Goal: Find specific page/section: Find specific page/section

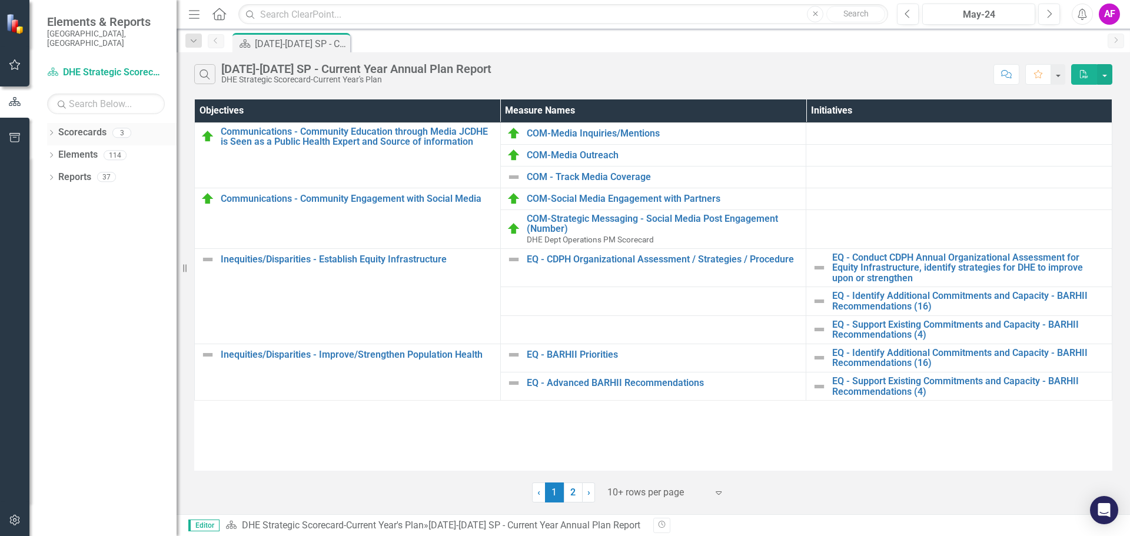
click at [55, 131] on icon "Dropdown" at bounding box center [51, 134] width 8 height 6
click at [56, 151] on icon "Dropdown" at bounding box center [57, 154] width 9 height 7
click at [98, 193] on link "DHE Dept Operations PM Scorecard" at bounding box center [126, 200] width 100 height 14
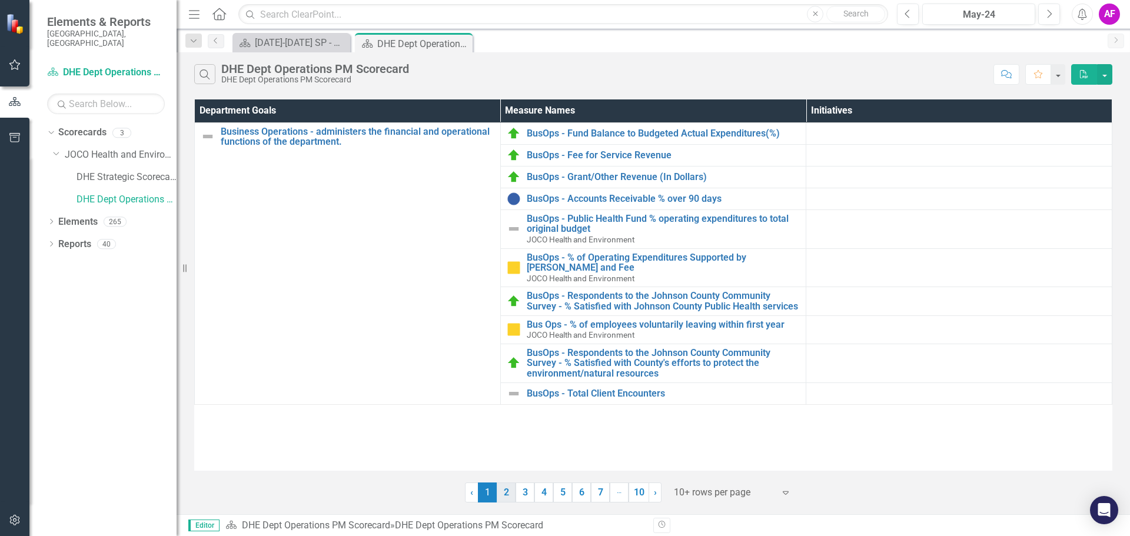
click at [508, 492] on link "2" at bounding box center [506, 493] width 19 height 20
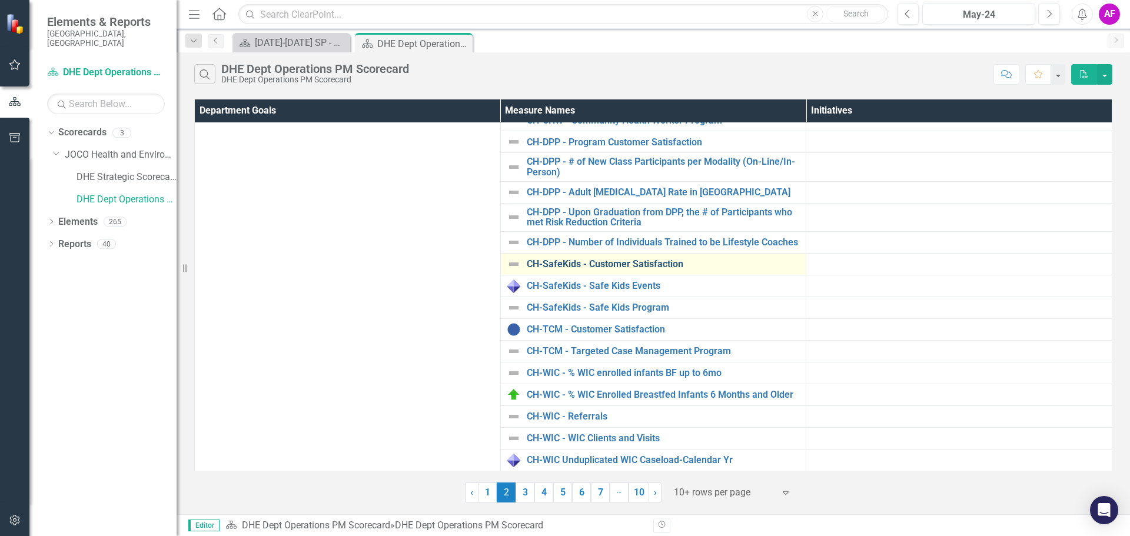
scroll to position [260, 0]
click at [527, 497] on link "3" at bounding box center [524, 493] width 19 height 20
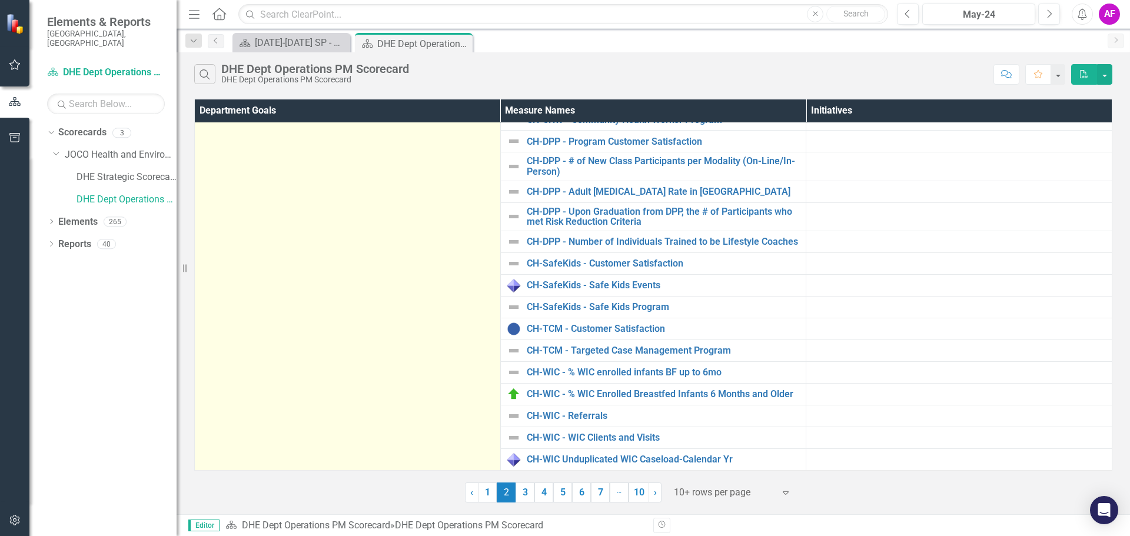
scroll to position [0, 0]
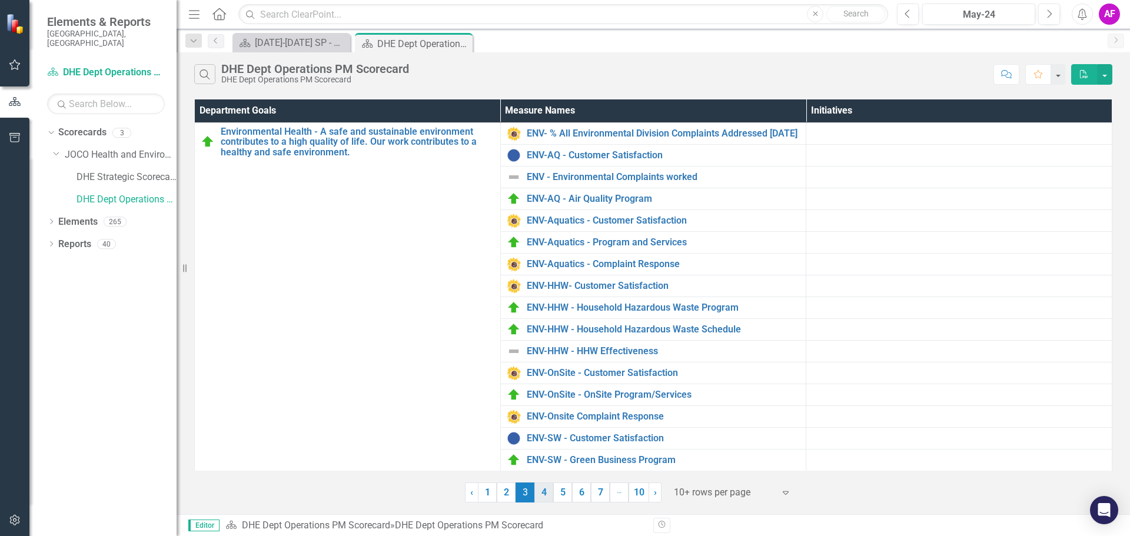
click at [549, 494] on link "4" at bounding box center [543, 493] width 19 height 20
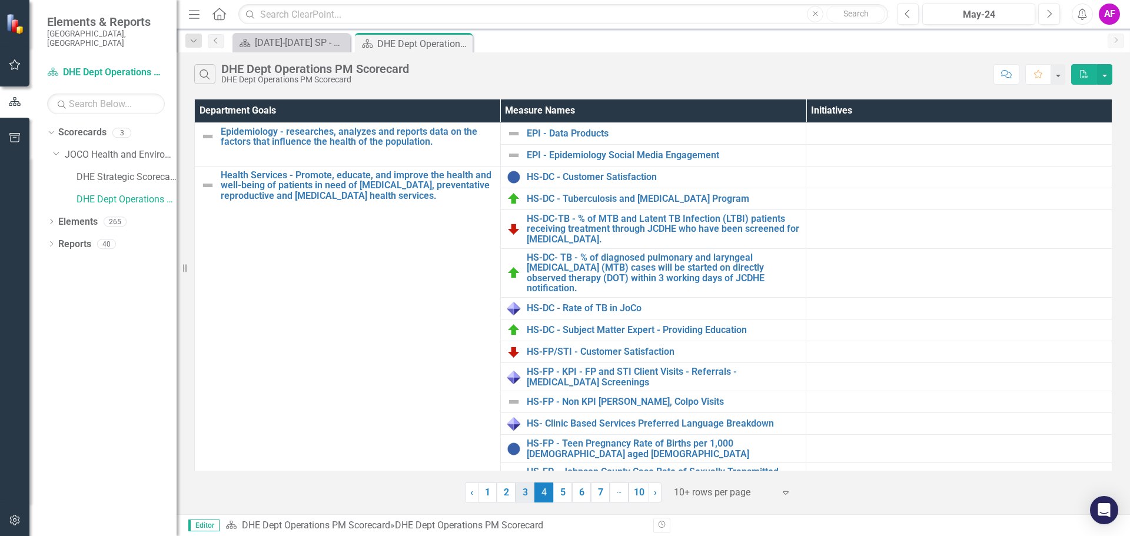
drag, startPoint x: 565, startPoint y: 496, endPoint x: 587, endPoint y: 495, distance: 21.8
click at [565, 496] on link "5" at bounding box center [562, 493] width 19 height 20
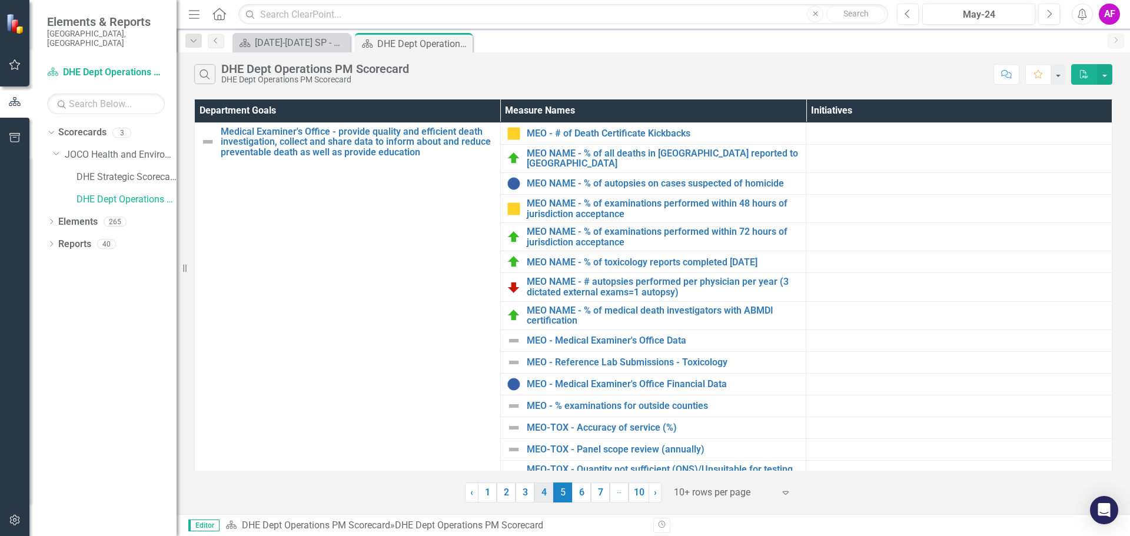
click at [544, 493] on link "4" at bounding box center [543, 493] width 19 height 20
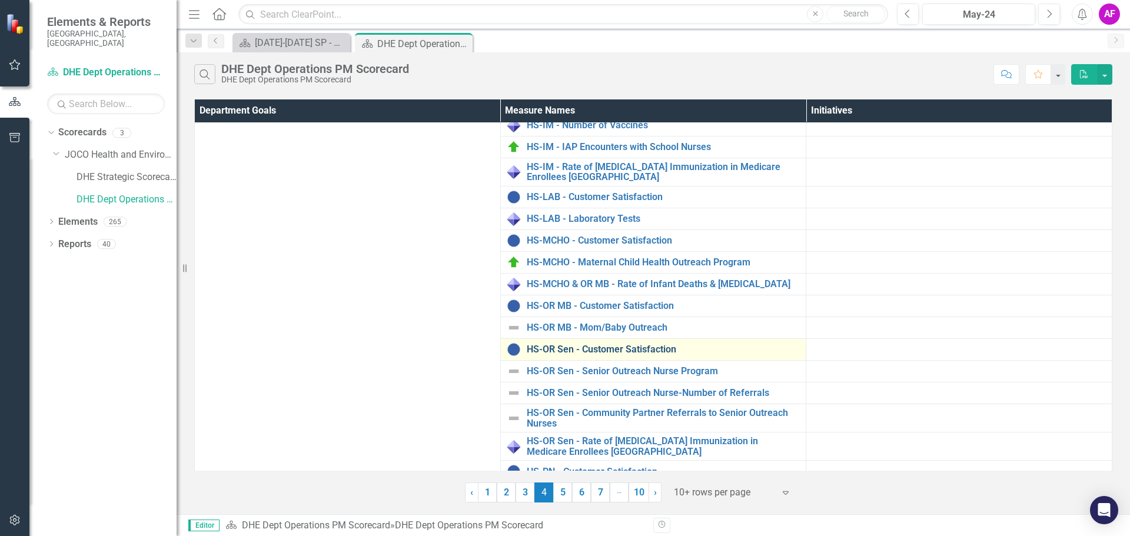
scroll to position [528, 0]
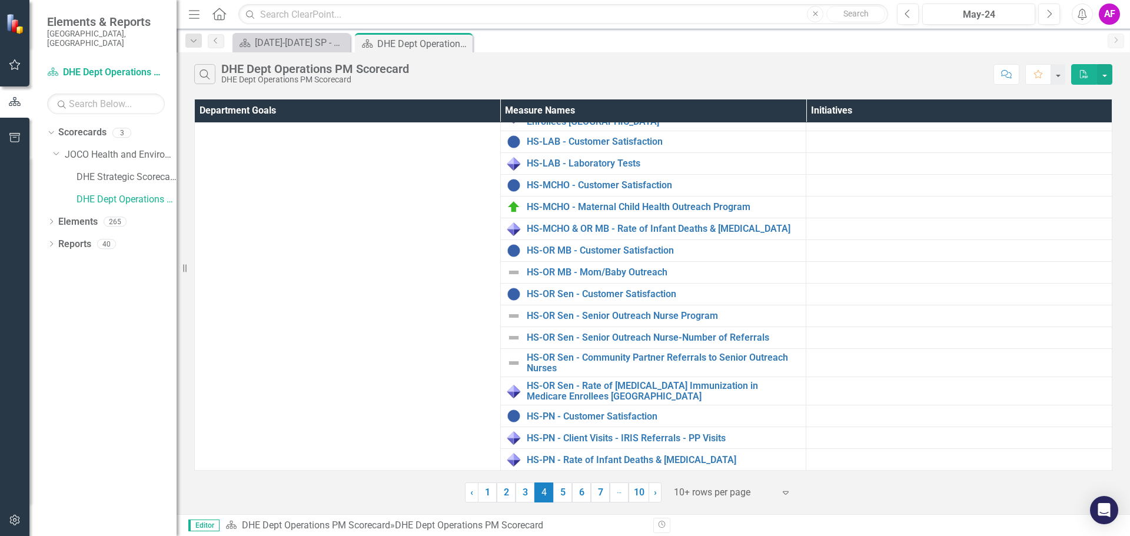
drag, startPoint x: 522, startPoint y: 492, endPoint x: 536, endPoint y: 474, distance: 23.1
click at [522, 492] on link "3" at bounding box center [524, 493] width 19 height 20
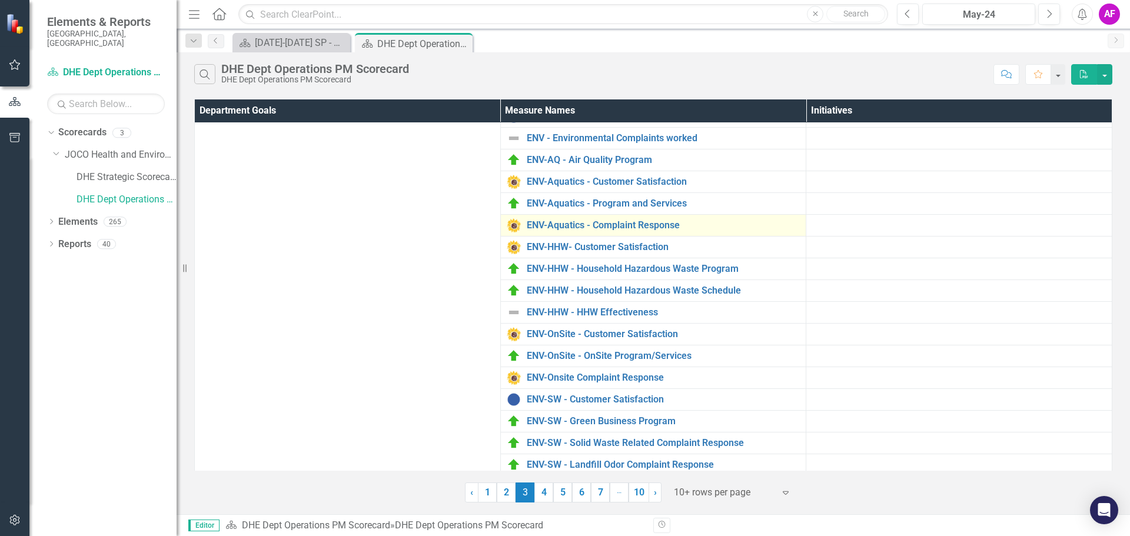
scroll to position [125, 0]
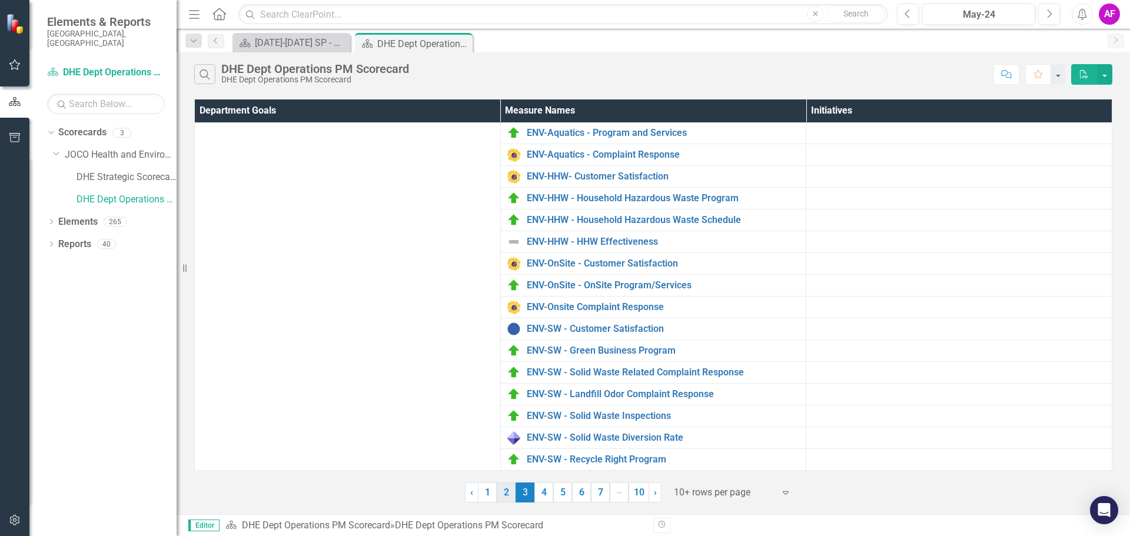
click at [506, 495] on link "2" at bounding box center [506, 493] width 19 height 20
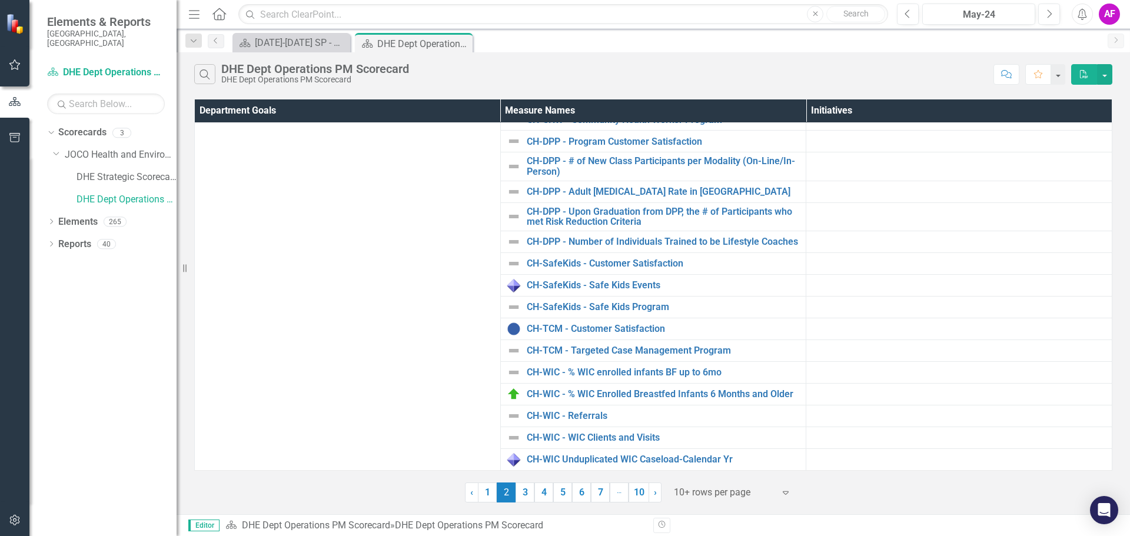
scroll to position [260, 0]
click at [489, 493] on link "1" at bounding box center [487, 493] width 19 height 20
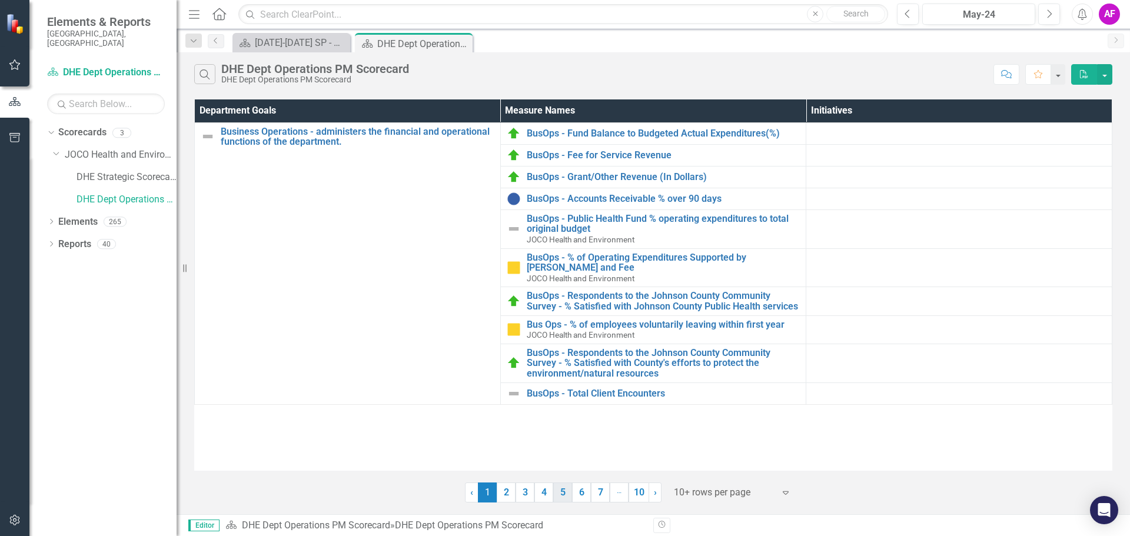
click at [561, 496] on link "5" at bounding box center [562, 493] width 19 height 20
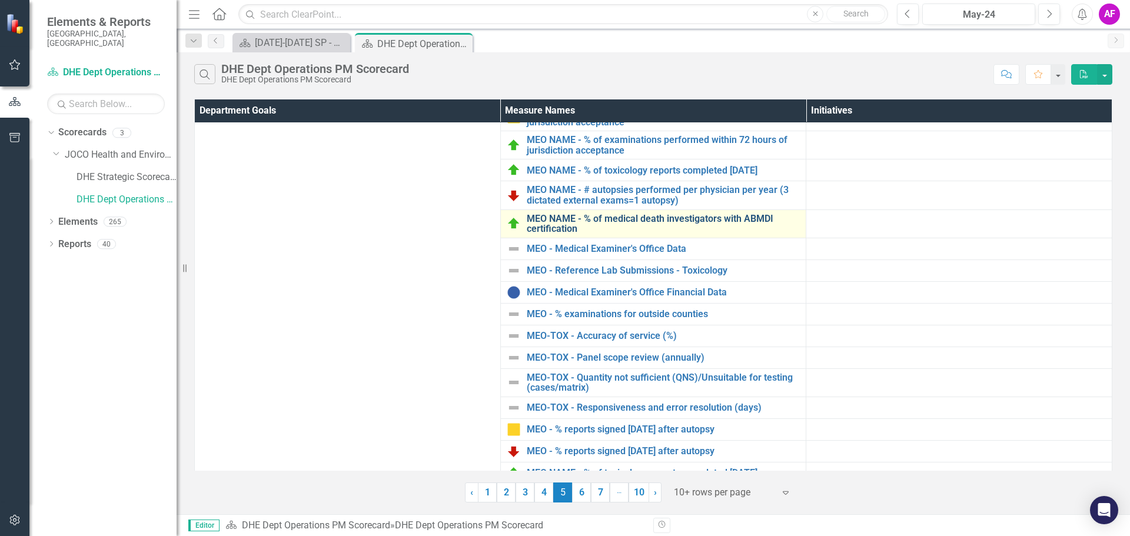
scroll to position [108, 0]
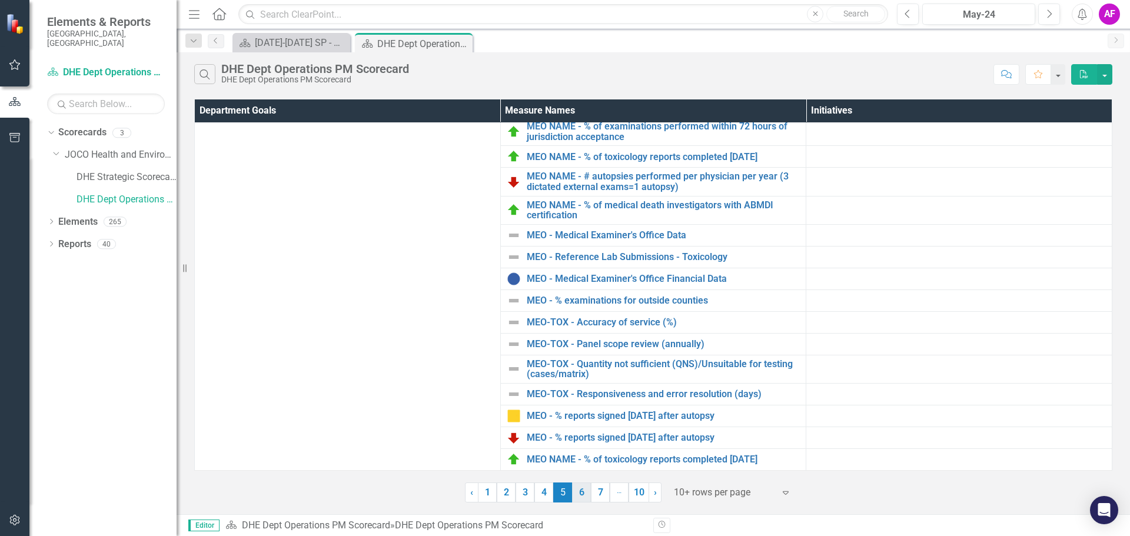
click at [582, 492] on link "6" at bounding box center [581, 493] width 19 height 20
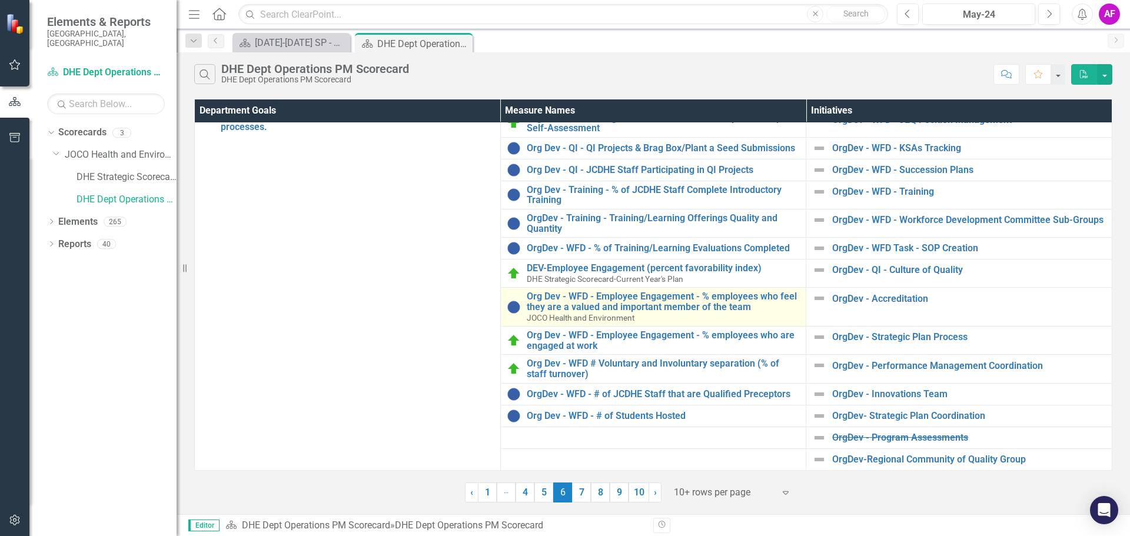
scroll to position [83, 0]
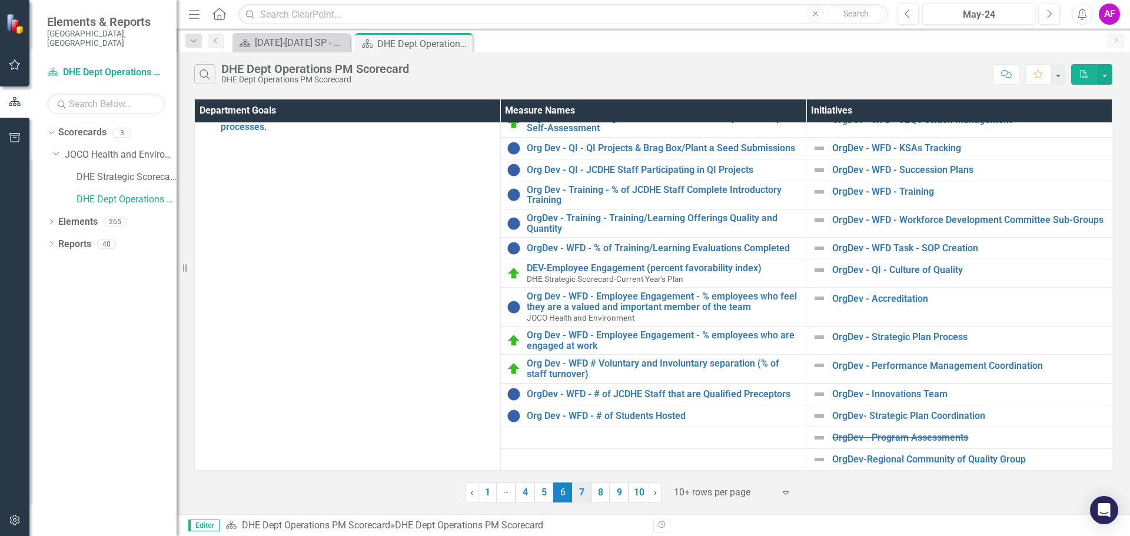
click at [586, 494] on link "7" at bounding box center [581, 493] width 19 height 20
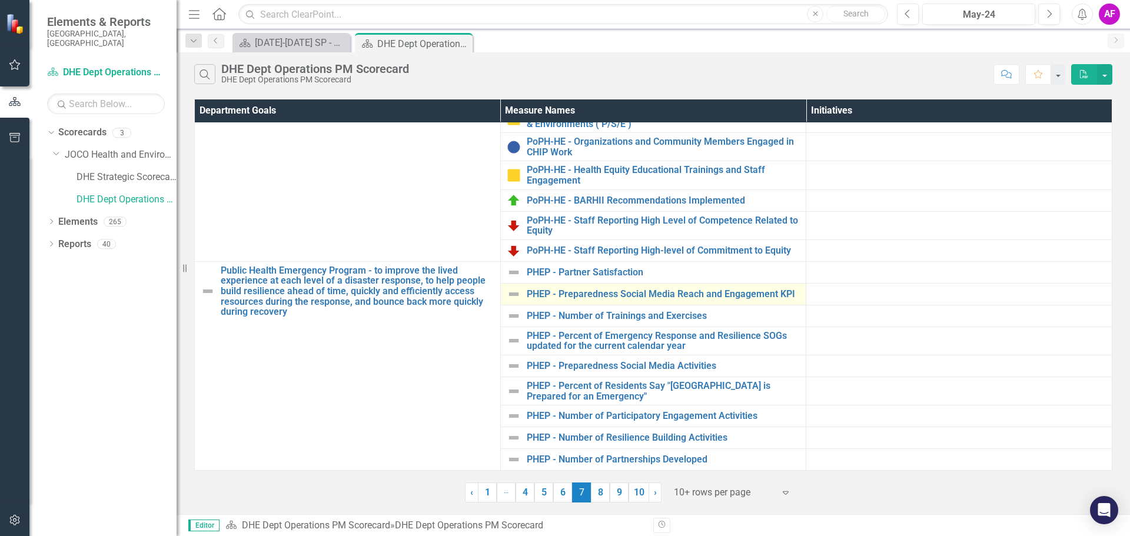
scroll to position [77, 0]
click at [602, 495] on link "8" at bounding box center [600, 493] width 19 height 20
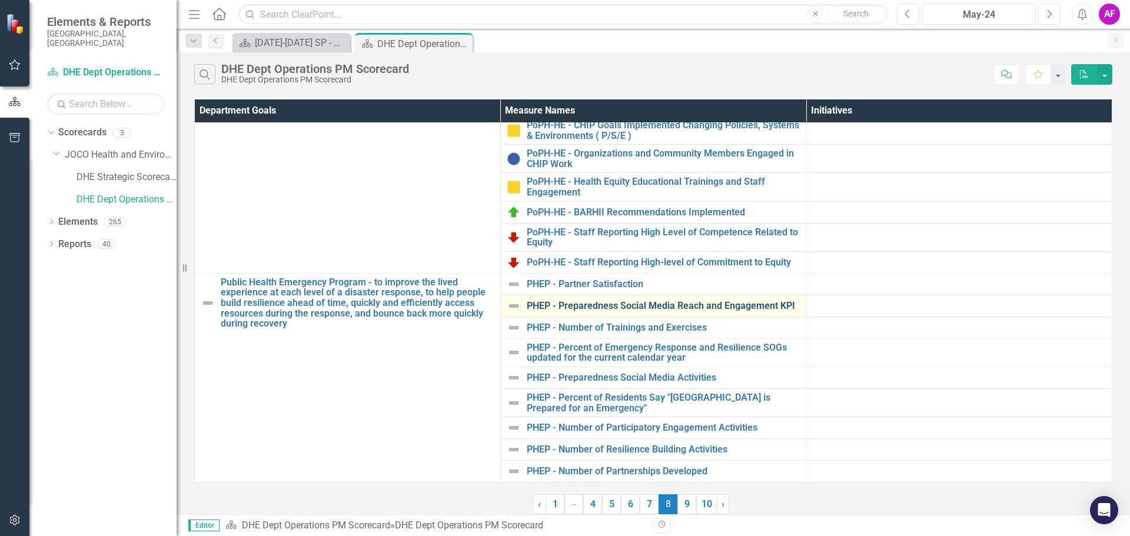
scroll to position [0, 0]
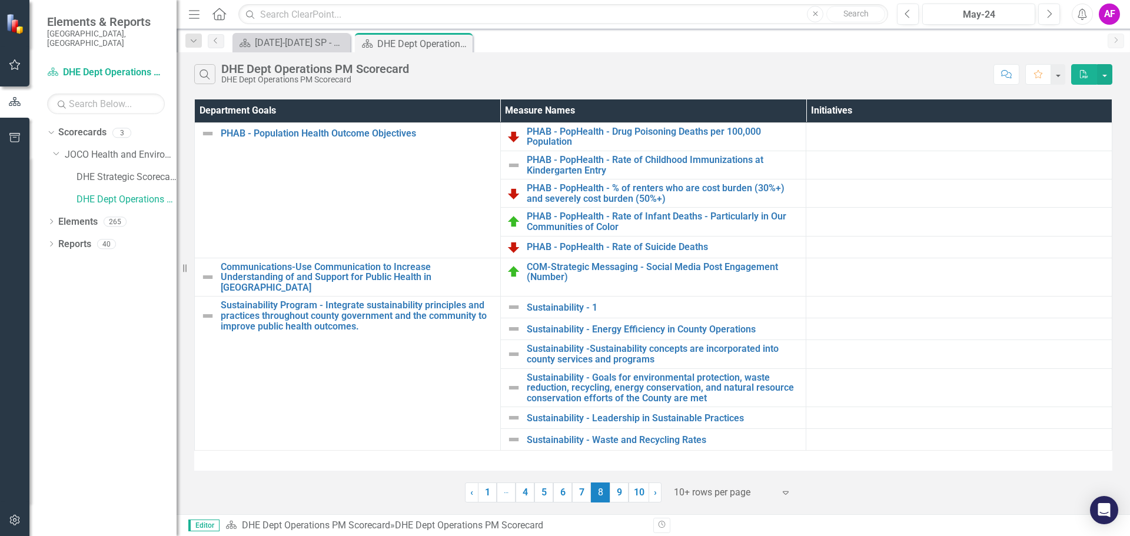
click at [619, 489] on link "9" at bounding box center [619, 493] width 19 height 20
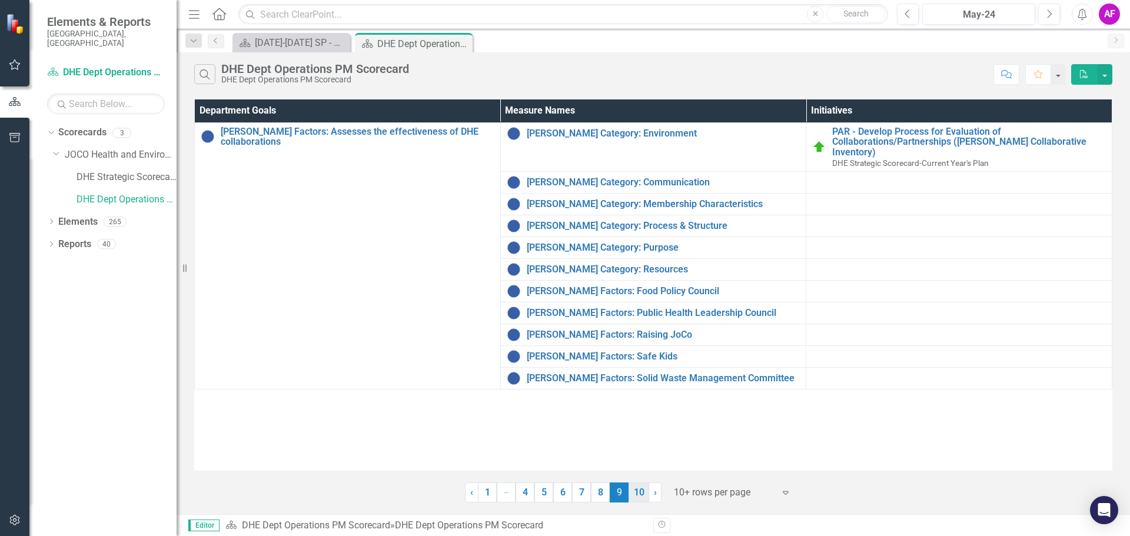
click at [637, 495] on link "10" at bounding box center [638, 493] width 21 height 20
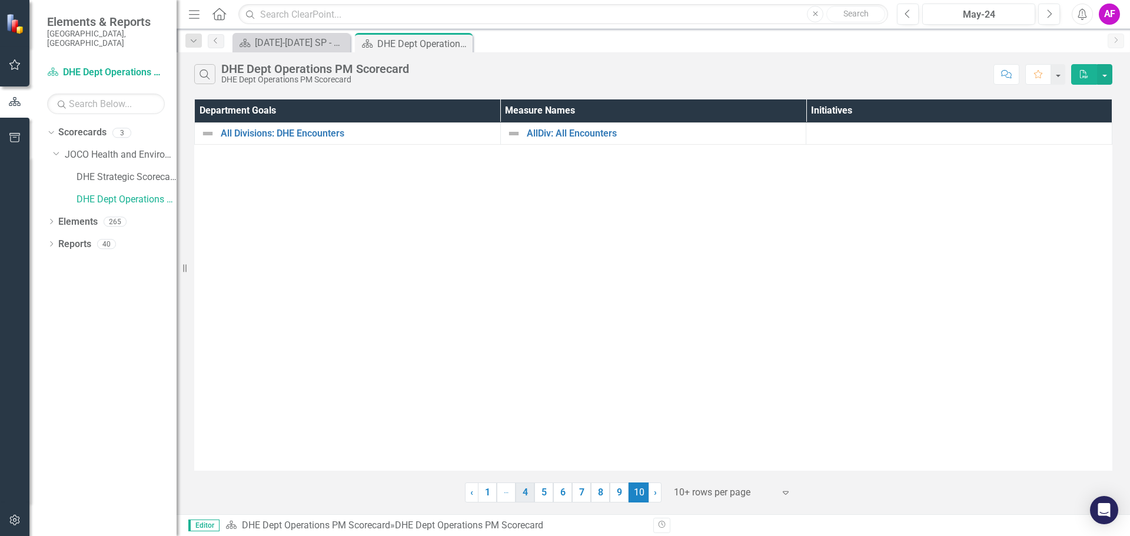
click at [525, 497] on link "4" at bounding box center [524, 493] width 19 height 20
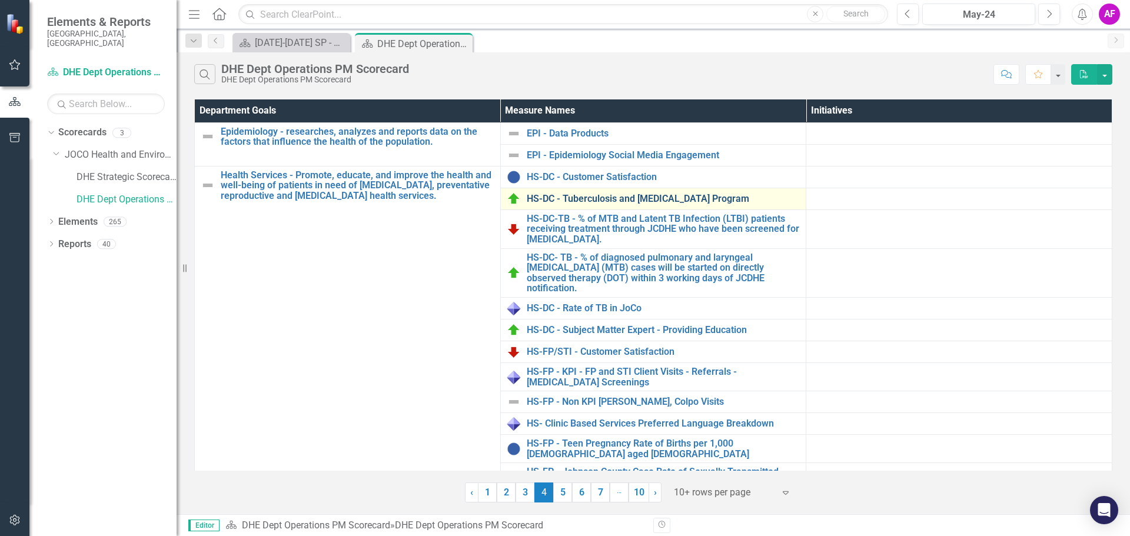
click at [626, 198] on link "HS-DC - Tuberculosis and [MEDICAL_DATA] Program" at bounding box center [664, 199] width 274 height 11
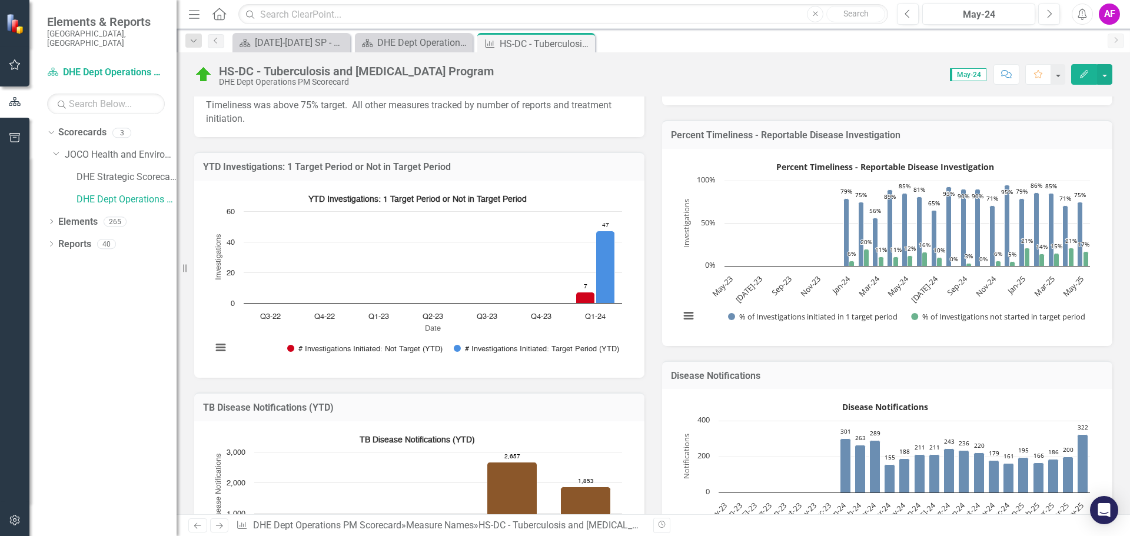
scroll to position [235, 0]
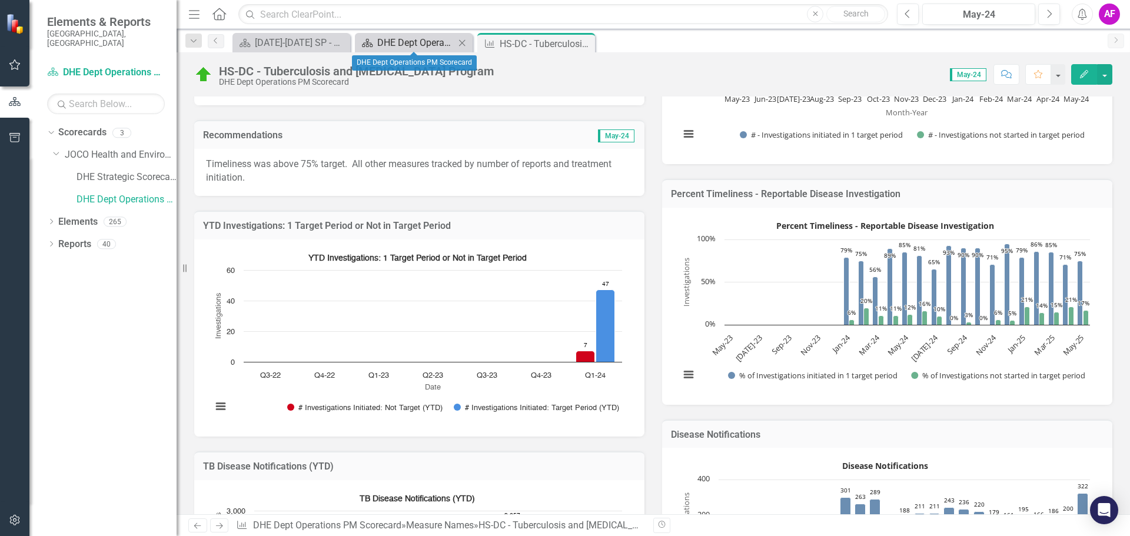
click at [429, 46] on div "DHE Dept Operations PM Scorecard" at bounding box center [416, 42] width 78 height 15
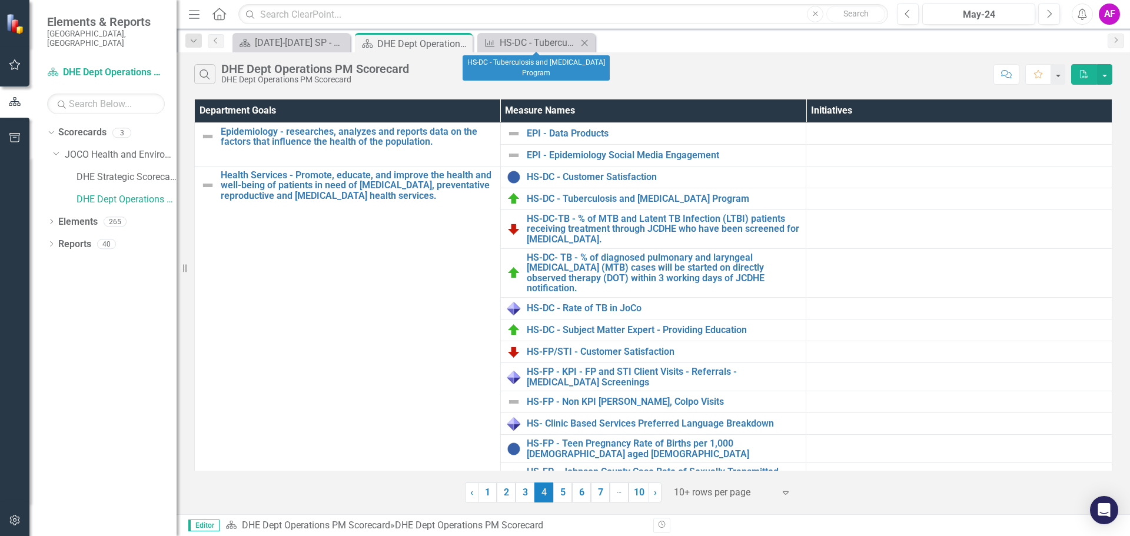
click at [582, 44] on icon "Close" at bounding box center [584, 42] width 12 height 9
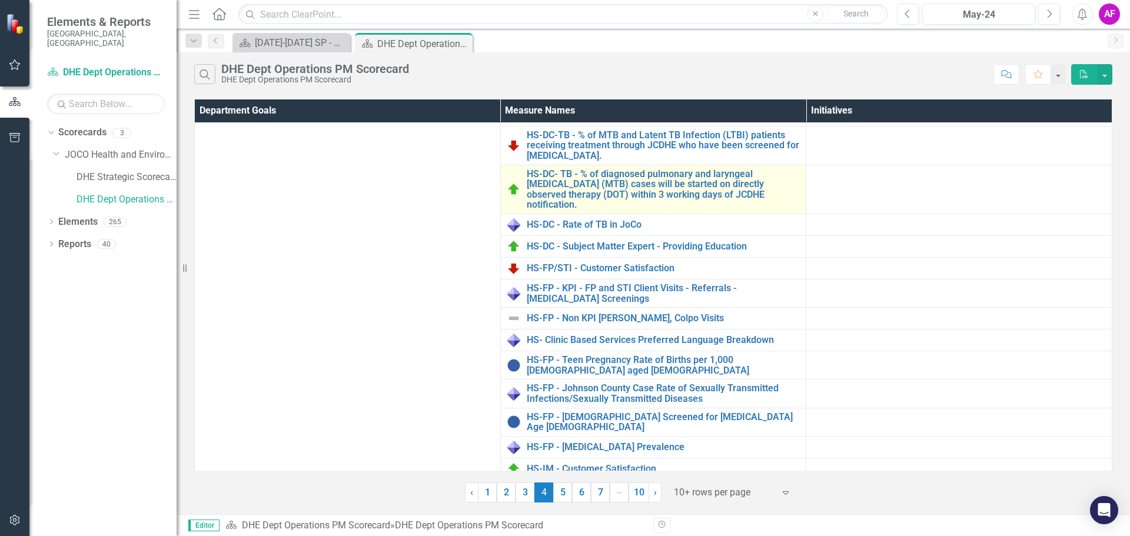
scroll to position [118, 0]
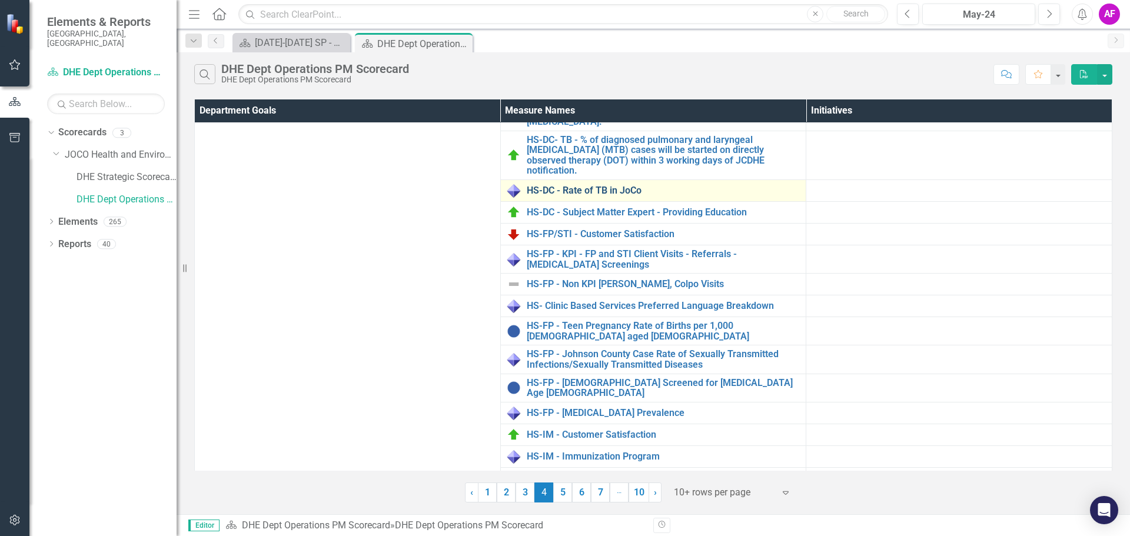
click at [601, 191] on link "HS-DC - Rate of TB in JoCo" at bounding box center [664, 190] width 274 height 11
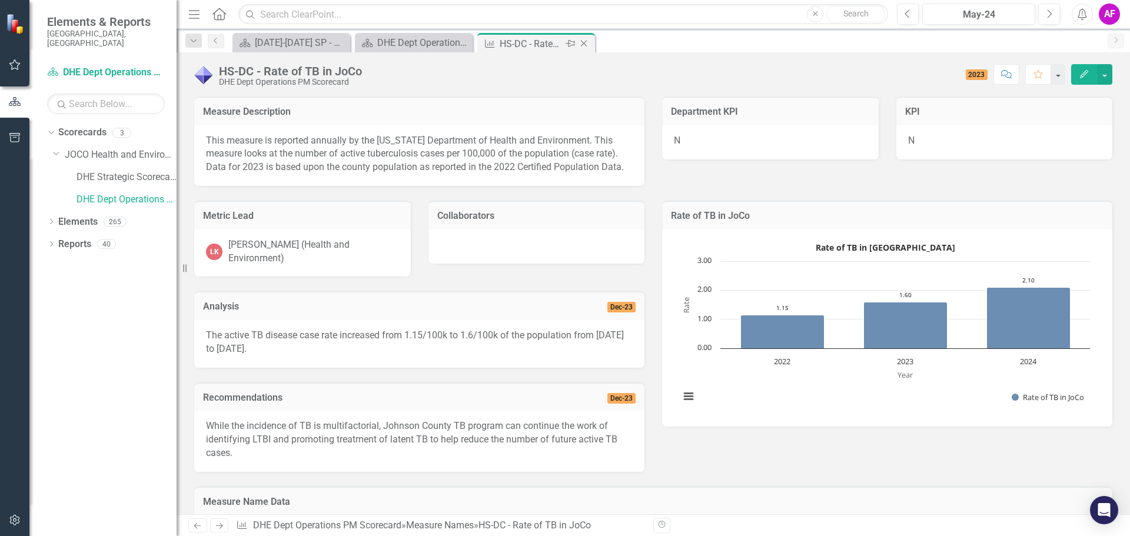
click at [584, 45] on icon "Close" at bounding box center [584, 43] width 12 height 9
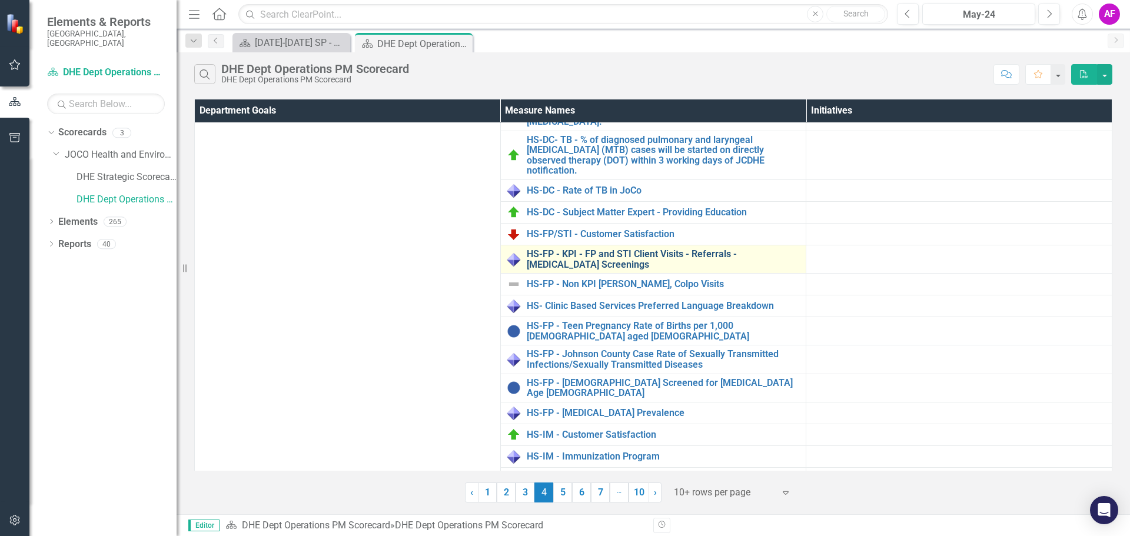
scroll to position [177, 0]
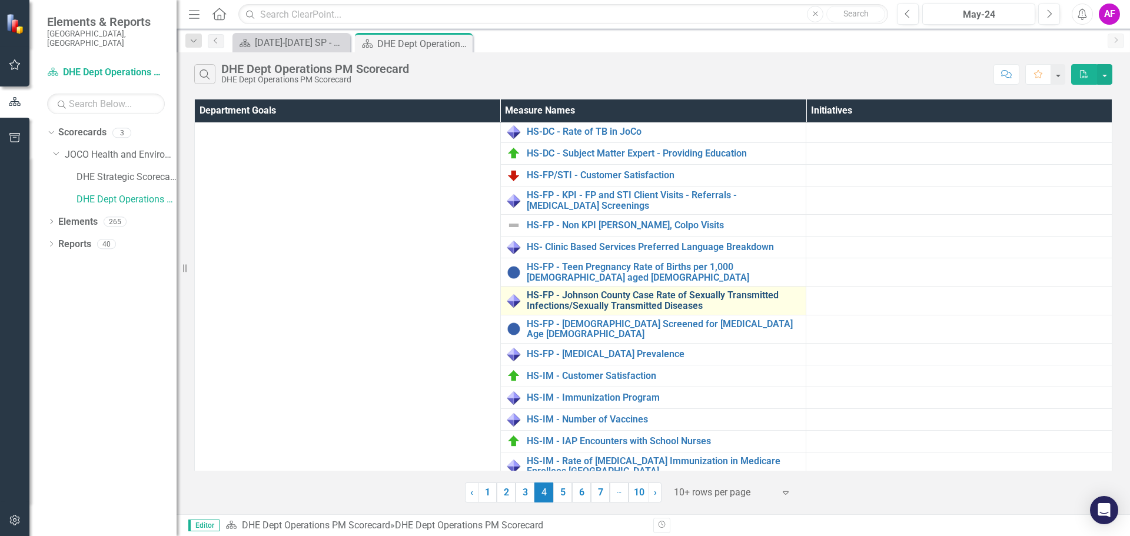
click at [678, 305] on link "HS-FP - Johnson County Case Rate of Sexually Transmitted Infections/Sexually Tr…" at bounding box center [664, 300] width 274 height 21
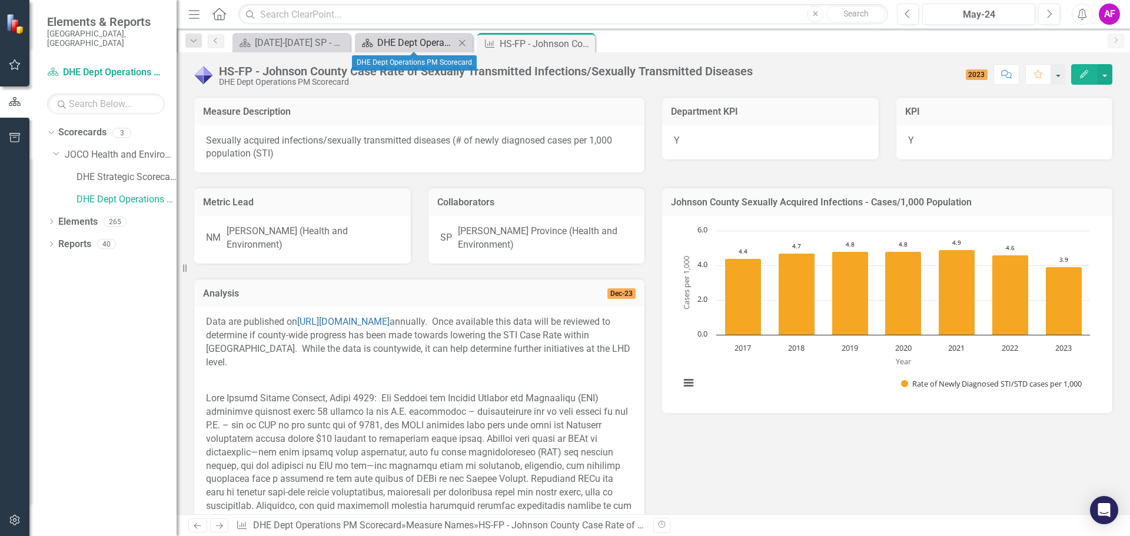
click at [418, 39] on div "DHE Dept Operations PM Scorecard" at bounding box center [416, 42] width 78 height 15
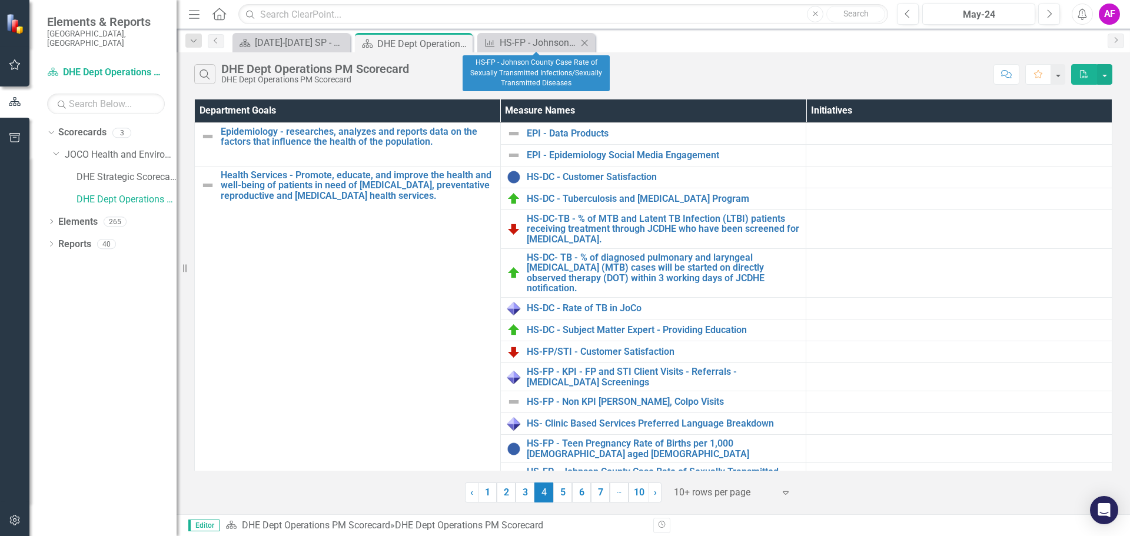
click at [583, 39] on icon "Close" at bounding box center [584, 42] width 12 height 9
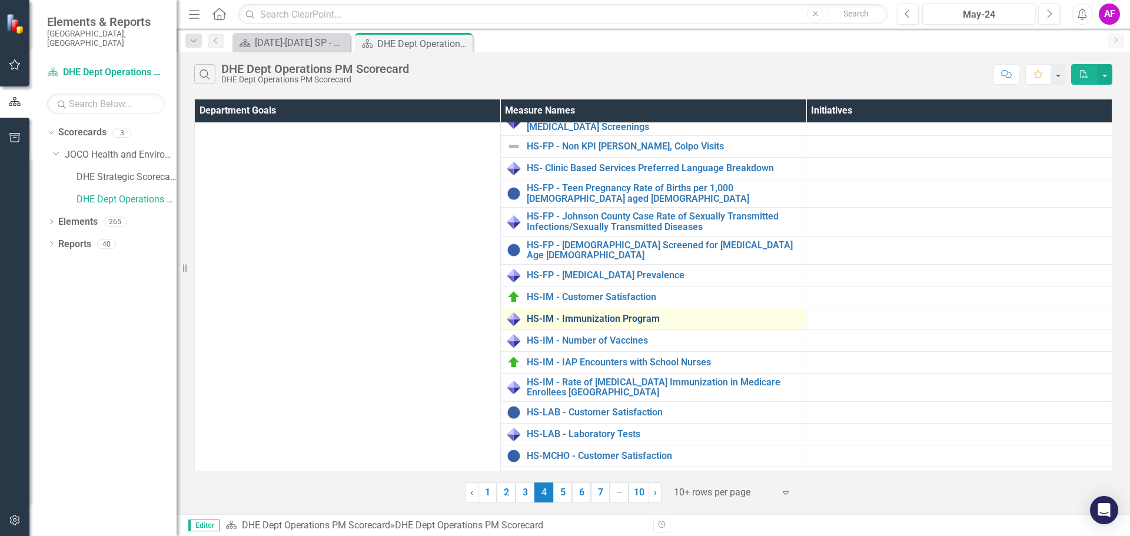
scroll to position [235, 0]
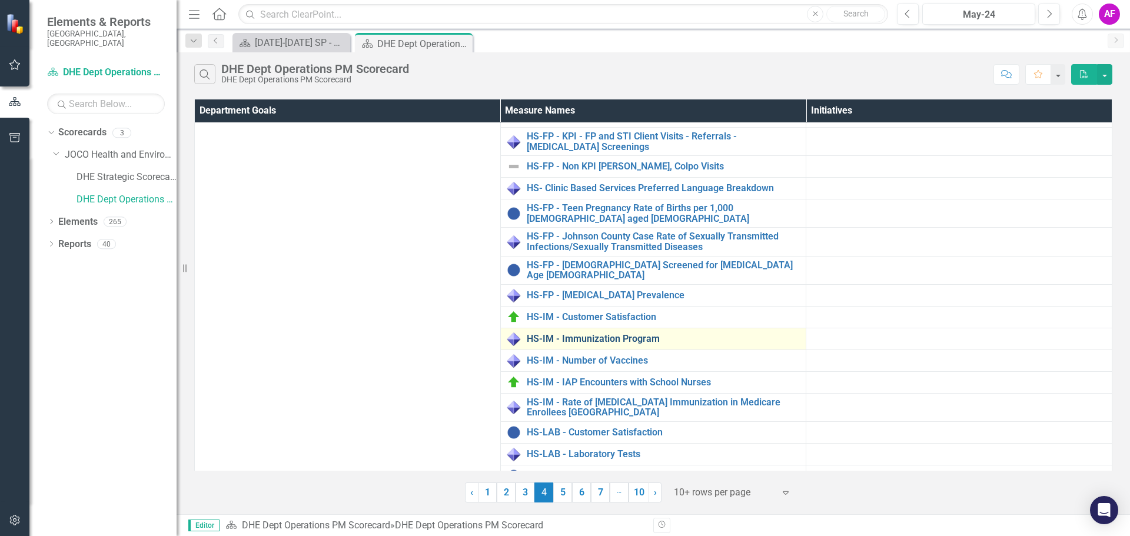
click at [647, 334] on link "HS-IM - Immunization Program" at bounding box center [664, 339] width 274 height 11
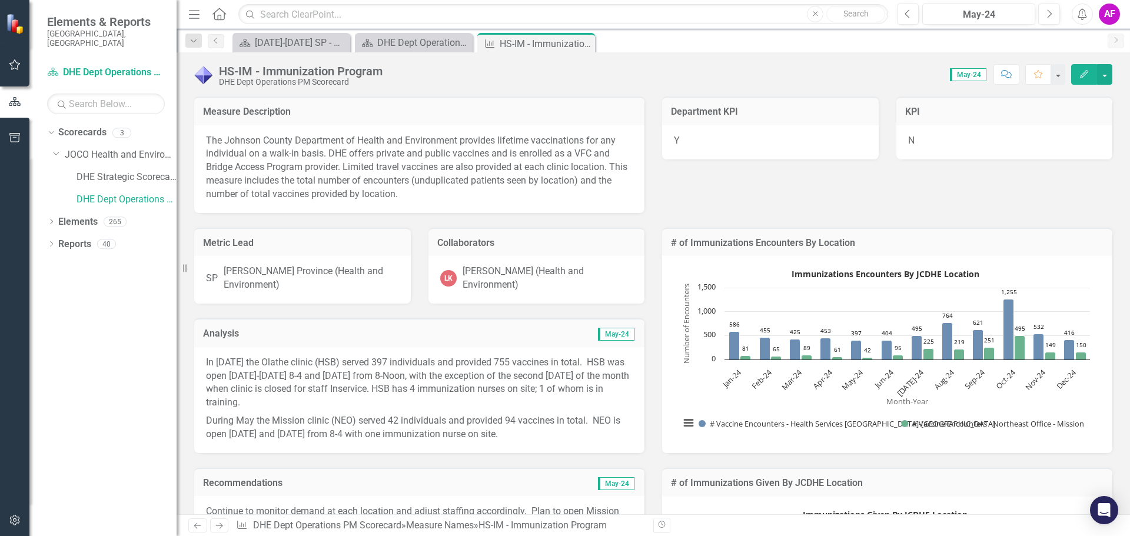
drag, startPoint x: 584, startPoint y: 43, endPoint x: 586, endPoint y: 49, distance: 6.6
click at [0, 0] on icon "Close" at bounding box center [0, 0] width 0 height 0
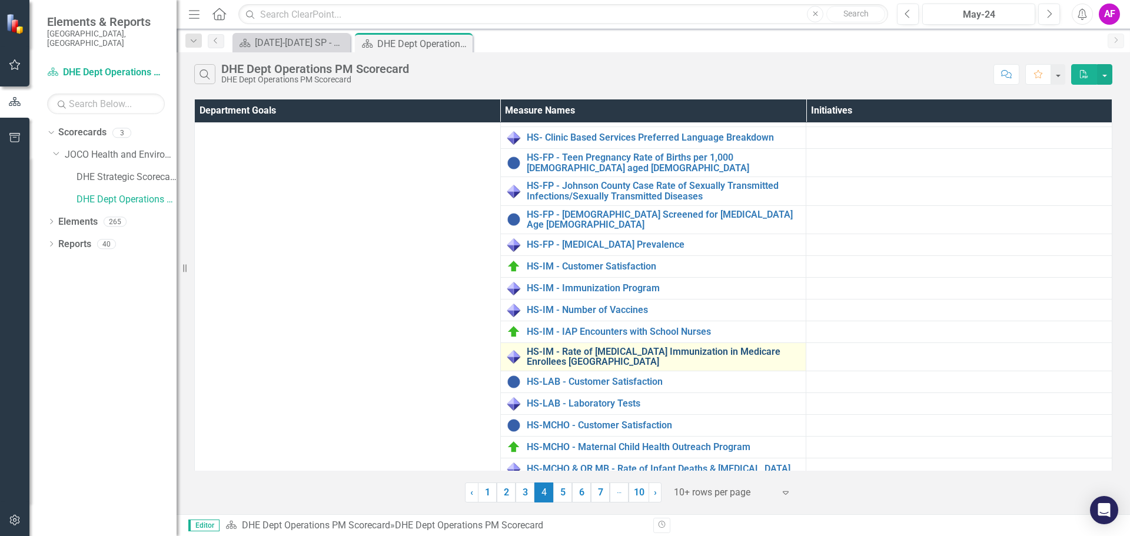
scroll to position [294, 0]
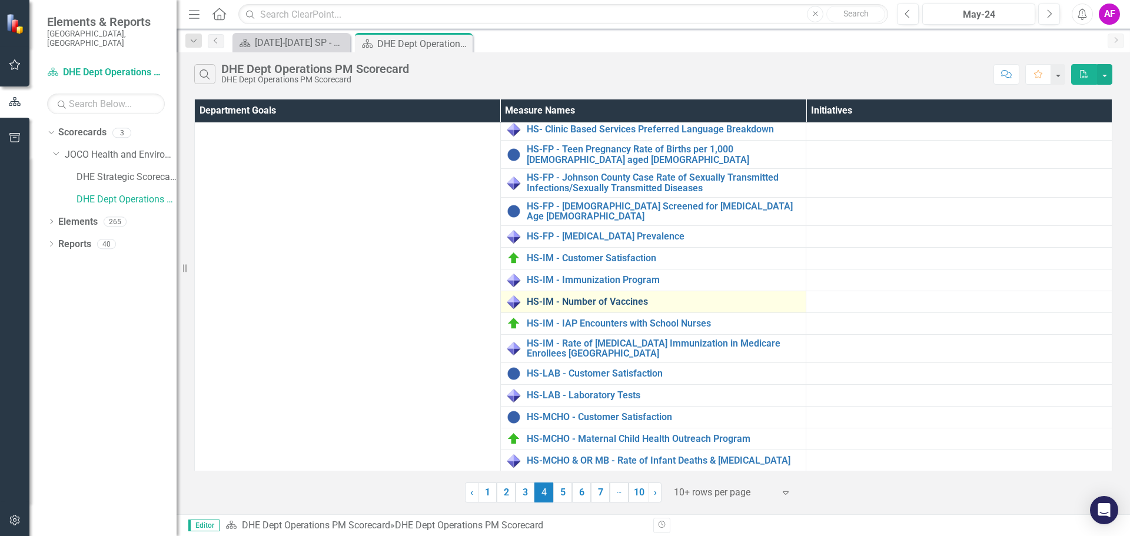
click at [618, 297] on link "HS-IM - Number of Vaccines" at bounding box center [664, 302] width 274 height 11
